Goal: Transaction & Acquisition: Download file/media

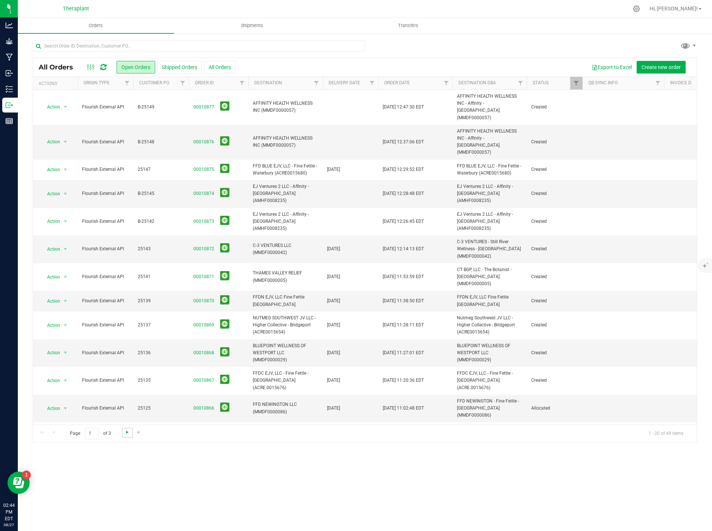
click at [128, 431] on span "Go to the next page" at bounding box center [127, 432] width 6 height 6
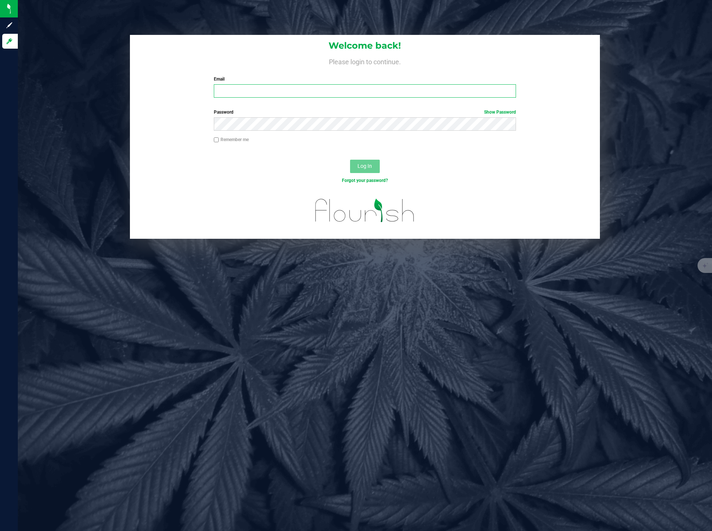
type input "[PERSON_NAME][EMAIL_ADDRESS][DOMAIN_NAME]"
click at [362, 167] on span "Log In" at bounding box center [364, 166] width 14 height 6
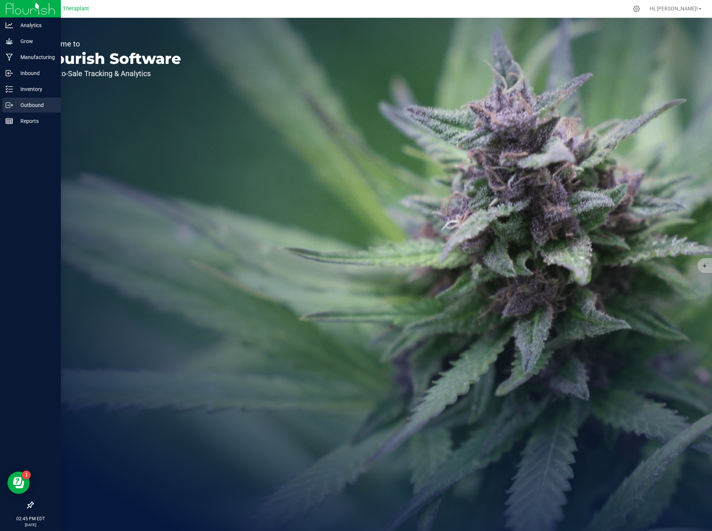
click at [29, 108] on p "Outbound" at bounding box center [35, 105] width 45 height 9
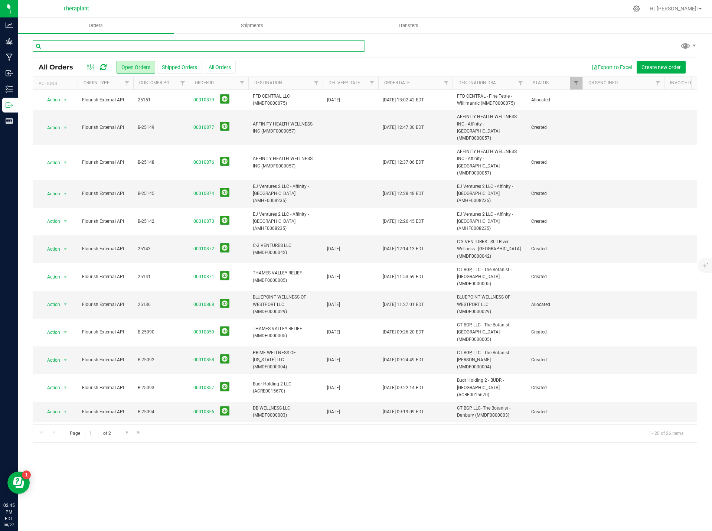
click at [129, 46] on input "text" at bounding box center [199, 45] width 332 height 11
type input "norwalk"
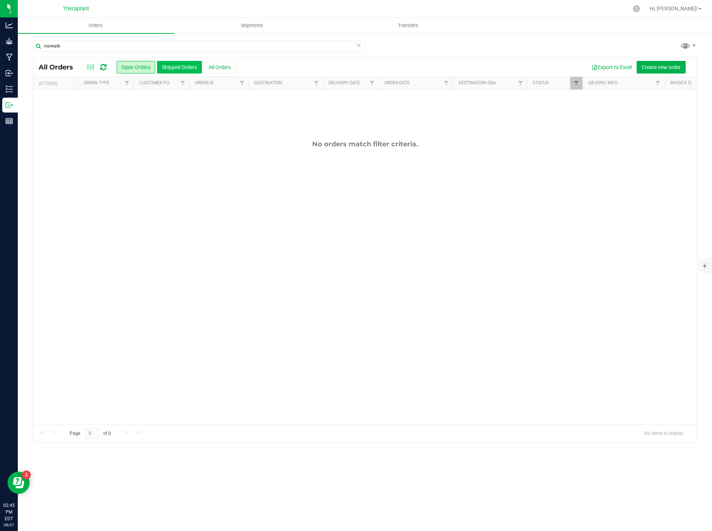
click at [173, 66] on button "Shipped Orders" at bounding box center [179, 67] width 45 height 13
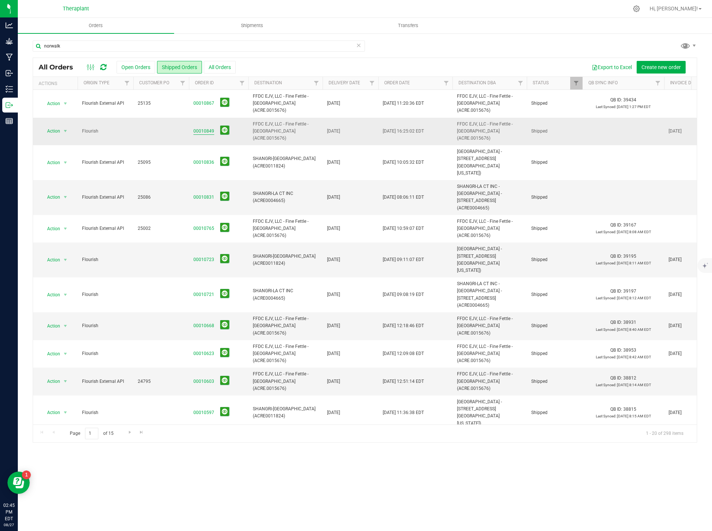
click at [203, 128] on link "00010849" at bounding box center [203, 131] width 21 height 7
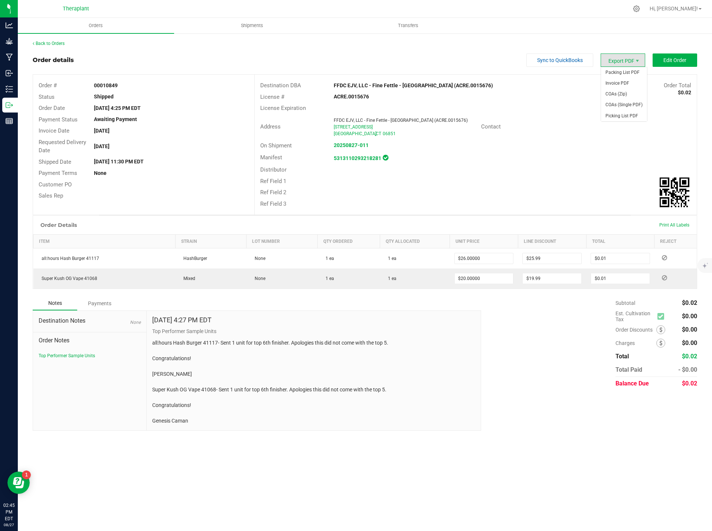
click at [626, 57] on span "Export PDF" at bounding box center [622, 59] width 45 height 13
click at [620, 82] on span "Invoice PDF" at bounding box center [624, 83] width 46 height 11
